Goal: Find specific page/section: Find specific page/section

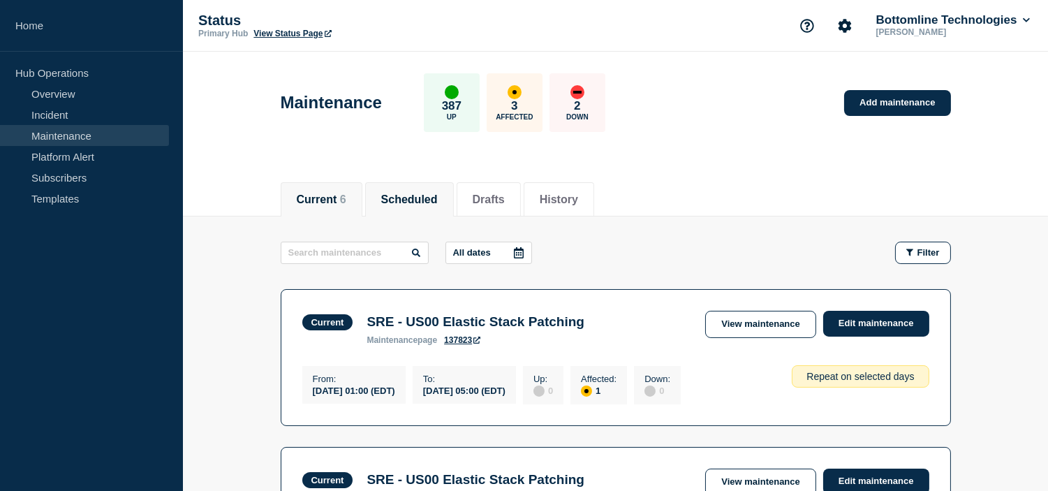
click at [396, 194] on button "Scheduled" at bounding box center [409, 199] width 57 height 13
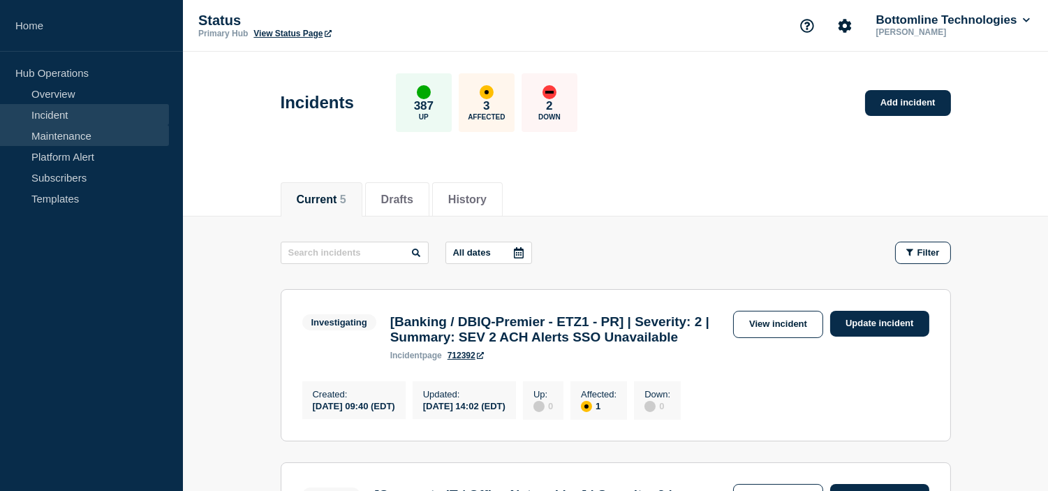
click at [79, 125] on link "Maintenance" at bounding box center [84, 135] width 169 height 21
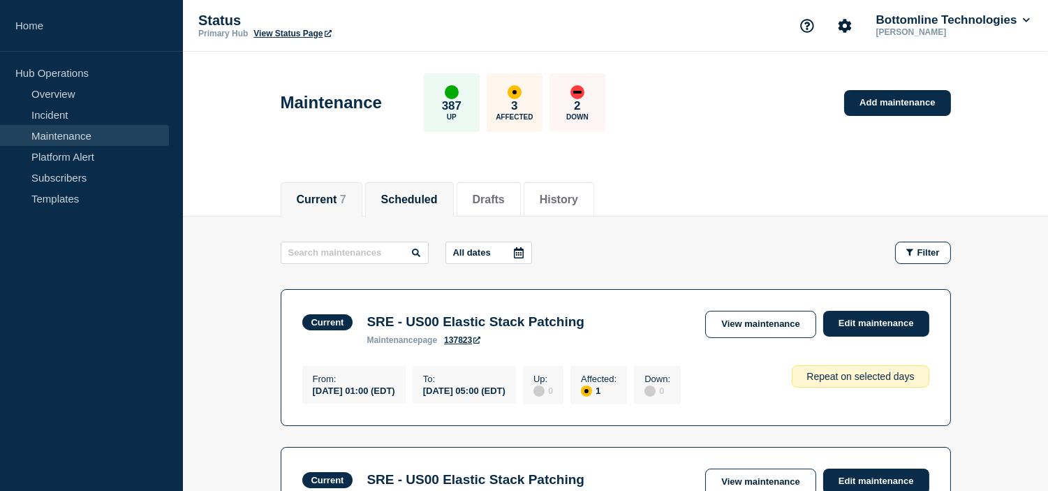
click at [434, 198] on button "Scheduled" at bounding box center [409, 199] width 57 height 13
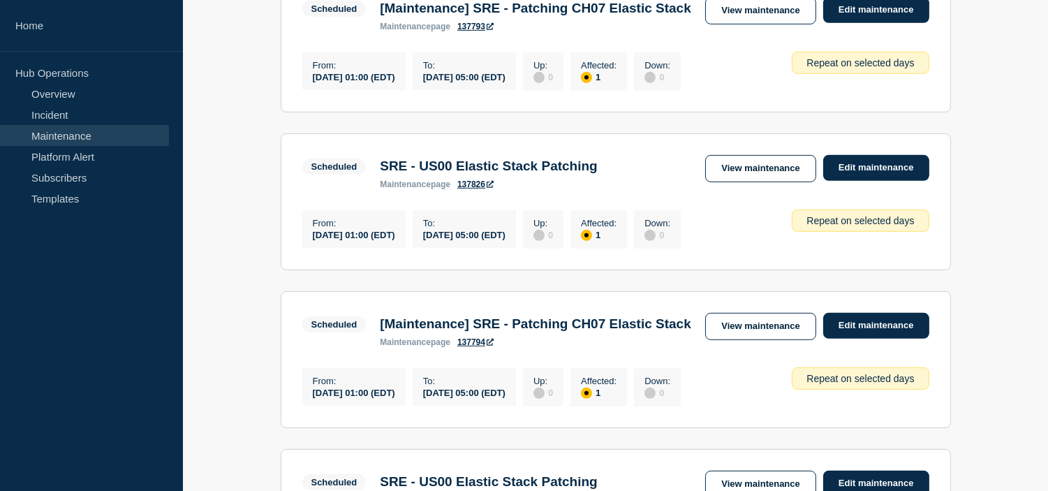
scroll to position [1396, 0]
